Goal: Task Accomplishment & Management: Manage account settings

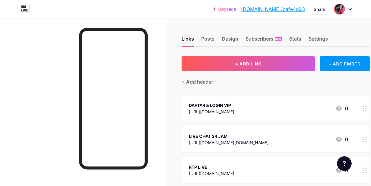
click at [340, 12] on img at bounding box center [340, 9] width 10 height 10
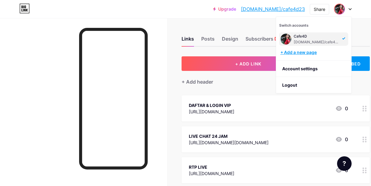
click at [302, 54] on div "+ Add a new page" at bounding box center [314, 52] width 68 height 6
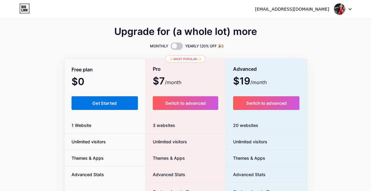
click at [114, 104] on span "Get Started" at bounding box center [104, 102] width 25 height 5
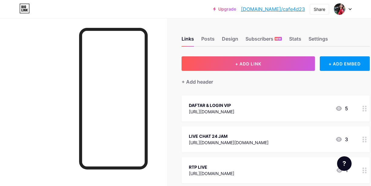
click at [350, 12] on div at bounding box center [343, 9] width 18 height 11
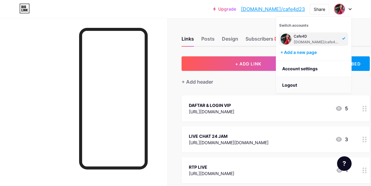
drag, startPoint x: 296, startPoint y: 84, endPoint x: 299, endPoint y: 84, distance: 3.1
click at [299, 84] on li "Logout" at bounding box center [313, 85] width 75 height 16
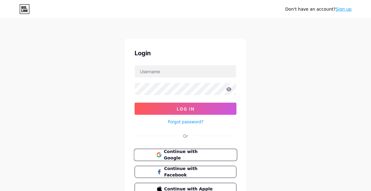
click at [173, 157] on span "Continue with Google" at bounding box center [189, 154] width 51 height 13
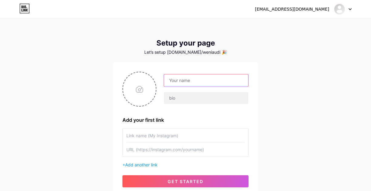
click at [223, 82] on input "text" at bounding box center [206, 80] width 84 height 12
type input "Cafe4D"
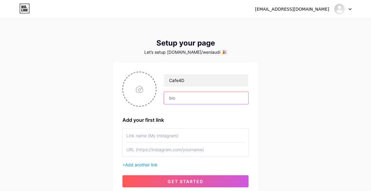
click at [172, 99] on input "text" at bounding box center [206, 98] width 84 height 12
type input "situs gacor !!"
click at [143, 95] on input "file" at bounding box center [139, 89] width 33 height 34
type input "C:\fakepath\11.jpg"
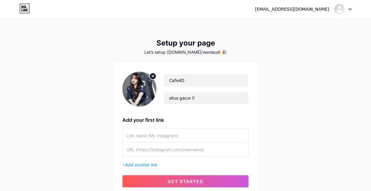
click at [151, 77] on circle at bounding box center [152, 76] width 7 height 7
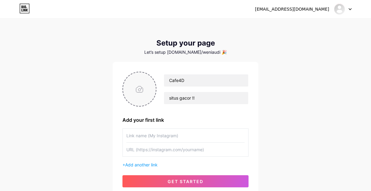
click at [139, 90] on input "file" at bounding box center [139, 89] width 33 height 34
type input "C:\fakepath\Screenshot_1.png"
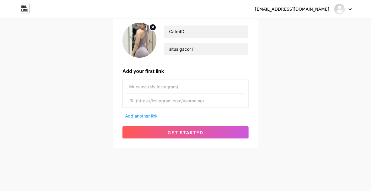
scroll to position [50, 0]
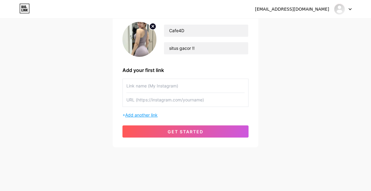
click at [146, 115] on span "Add another link" at bounding box center [141, 114] width 32 height 5
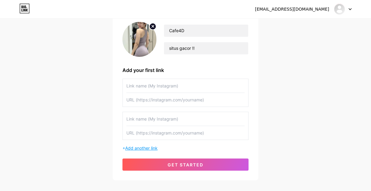
click at [152, 149] on span "Add another link" at bounding box center [141, 147] width 32 height 5
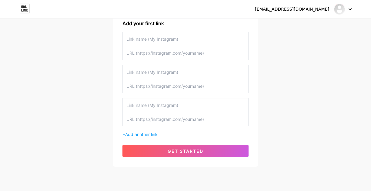
scroll to position [85, 0]
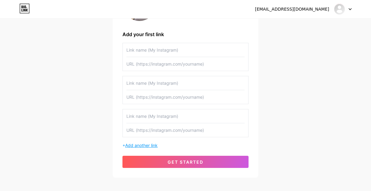
click at [152, 146] on span "Add another link" at bounding box center [141, 144] width 32 height 5
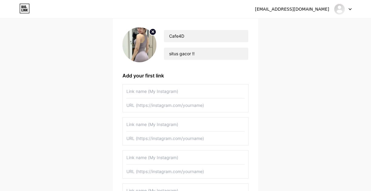
scroll to position [55, 0]
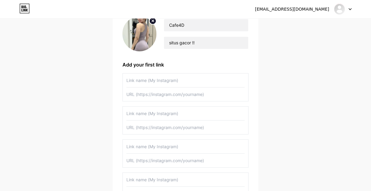
click at [287, 76] on div "weniaudina7@gmail.com Dashboard Logout Setup your page Let’s setup bio.link/wen…" at bounding box center [185, 102] width 371 height 315
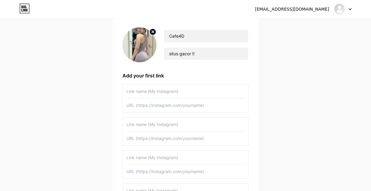
scroll to position [121, 0]
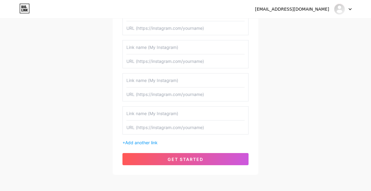
click at [158, 131] on input "text" at bounding box center [185, 127] width 118 height 14
paste input "https://ouytp.itccgraoft.net/iOdubAIpjz"
type input "https://ouytp.itccgraoft.net/iOdubAIpjz"
click at [162, 115] on input "text" at bounding box center [185, 113] width 118 height 14
type input "MAXWIN BONANZA"
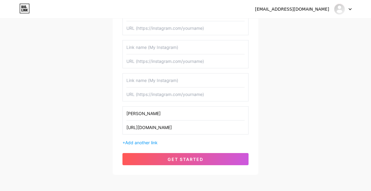
drag, startPoint x: 75, startPoint y: 106, endPoint x: 156, endPoint y: 95, distance: 82.5
click at [75, 106] on div "weniaudina7@gmail.com Dashboard Logout Setup your page Let’s setup bio.link/wen…" at bounding box center [185, 36] width 371 height 315
click at [164, 97] on input "text" at bounding box center [185, 94] width 118 height 14
paste input "https://rebrand.ly/RTPCAFE4D"
type input "https://rebrand.ly/RTPCAFE4D"
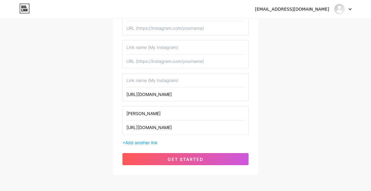
click at [150, 83] on input "text" at bounding box center [185, 80] width 118 height 14
type input "RTP LIVE"
click at [293, 97] on div "weniaudina7@gmail.com Dashboard Logout Setup your page Let’s setup bio.link/wen…" at bounding box center [185, 36] width 371 height 315
click at [156, 62] on input "text" at bounding box center [185, 61] width 118 height 14
paste input "[URL][DOMAIN_NAME][DOMAIN_NAME]"
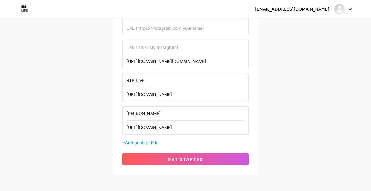
scroll to position [0, 139]
type input "[URL][DOMAIN_NAME][DOMAIN_NAME]"
click at [151, 50] on input "text" at bounding box center [185, 47] width 118 height 14
type input "LIVE CHAT 24 JAM"
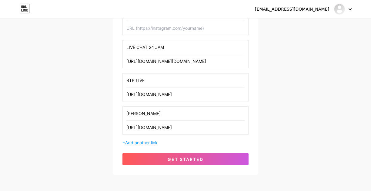
click at [169, 49] on input "LIVE CHAT 24 JAM" at bounding box center [185, 47] width 118 height 14
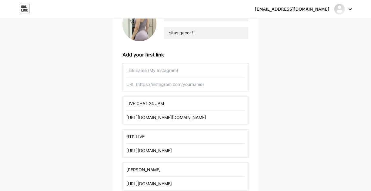
scroll to position [30, 0]
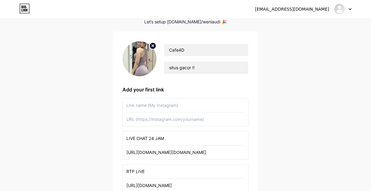
click at [311, 100] on div "weniaudina7@gmail.com Dashboard Logout Setup your page Let’s setup bio.link/wen…" at bounding box center [185, 127] width 371 height 315
click at [155, 106] on input "text" at bounding box center [185, 105] width 118 height 14
click at [146, 118] on input "text" at bounding box center [185, 119] width 118 height 14
paste input "https://rebrand.ly/TIMMAXWIN"
type input "https://rebrand.ly/TIMMAXWIN"
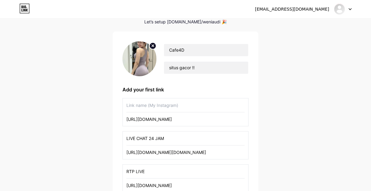
click at [149, 110] on input "text" at bounding box center [185, 105] width 118 height 14
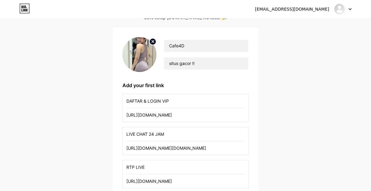
scroll to position [121, 0]
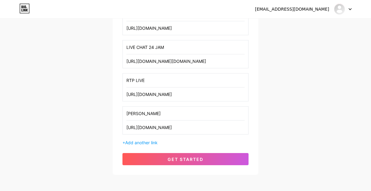
type input "DAFTAR & LOGIN VIP"
click at [296, 142] on div "weniaudina7@gmail.com Dashboard Logout Setup your page Let’s setup bio.link/wen…" at bounding box center [185, 36] width 371 height 315
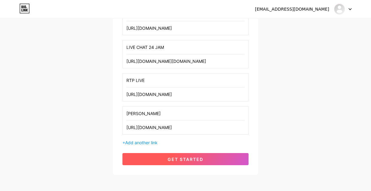
click at [209, 164] on button "get started" at bounding box center [185, 159] width 126 height 12
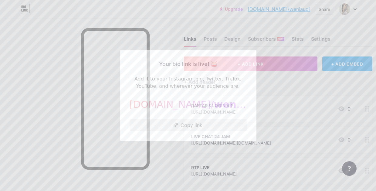
click at [206, 121] on button "Copy link" at bounding box center [187, 125] width 117 height 12
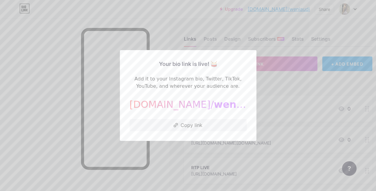
drag, startPoint x: 76, startPoint y: 76, endPoint x: 83, endPoint y: 80, distance: 7.7
click at [76, 76] on div at bounding box center [188, 95] width 376 height 191
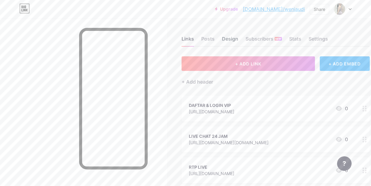
click at [237, 39] on div "Design" at bounding box center [230, 40] width 16 height 11
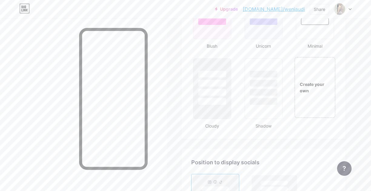
scroll to position [657, 0]
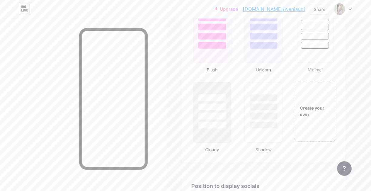
click at [313, 98] on div "Create your own" at bounding box center [315, 111] width 41 height 61
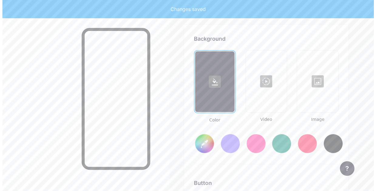
scroll to position [805, 0]
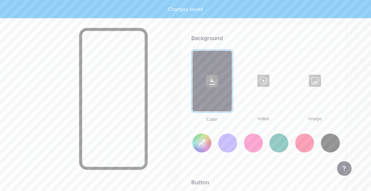
type input "#ffffff"
type input "#000000"
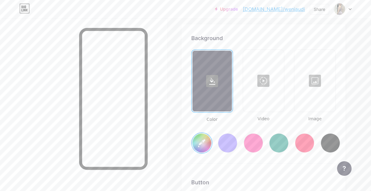
click at [268, 92] on div at bounding box center [264, 80] width 40 height 61
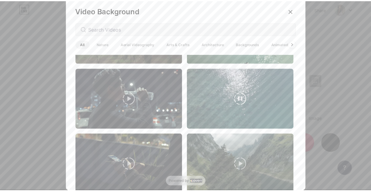
scroll to position [2, 0]
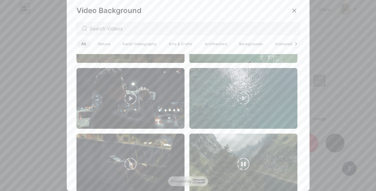
click at [249, 148] on video at bounding box center [243, 163] width 108 height 61
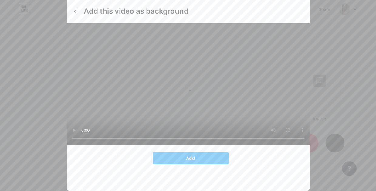
click at [249, 148] on video at bounding box center [243, 163] width 108 height 61
click at [193, 164] on button "Add" at bounding box center [190, 158] width 76 height 12
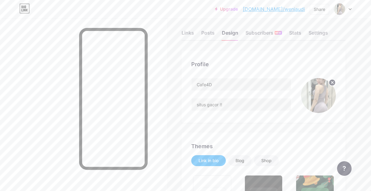
scroll to position [0, 0]
